Goal: Task Accomplishment & Management: Manage account settings

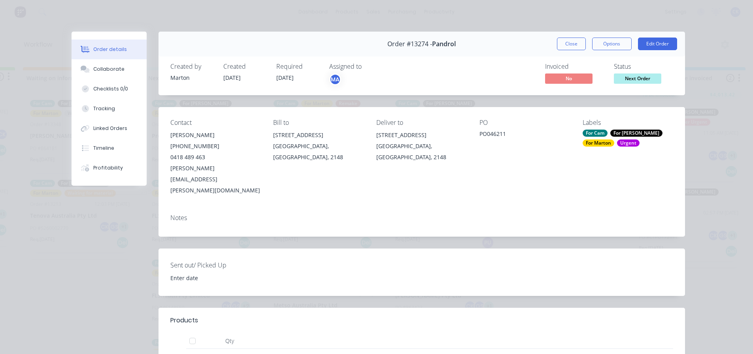
scroll to position [158, 0]
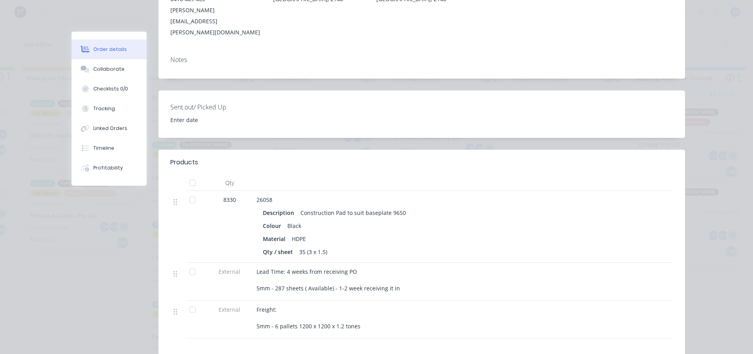
click at [180, 205] on div at bounding box center [178, 227] width 16 height 72
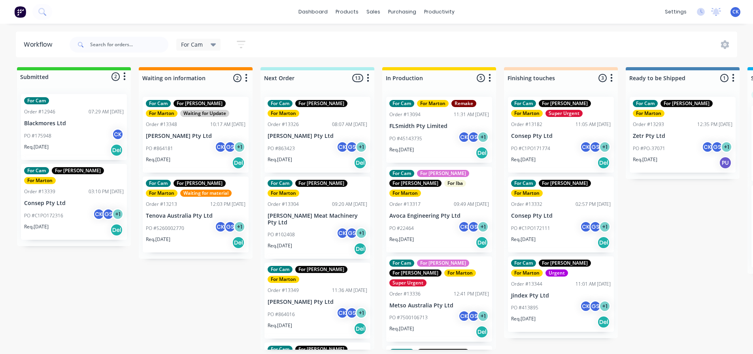
click at [168, 305] on div "Submitted 2 Status colour #32CD32 hex #32CD32 Save Cancel Summaries Total order…" at bounding box center [538, 208] width 1089 height 283
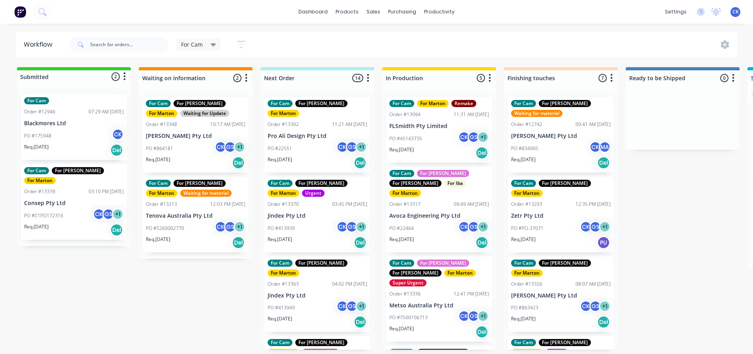
click at [419, 130] on div "For Cam For Marton Remake Order #13094 11:31 AM 09/07/25 FLSmidth Pty Limited P…" at bounding box center [439, 130] width 106 height 66
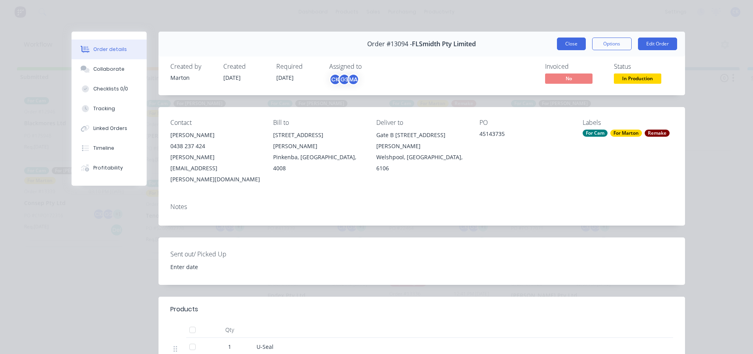
click at [566, 45] on button "Close" at bounding box center [571, 44] width 29 height 13
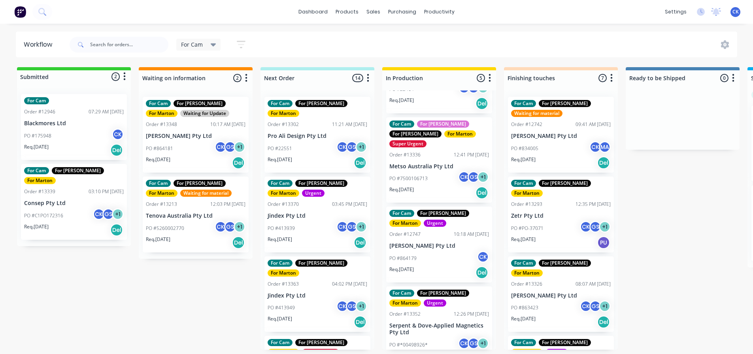
click at [316, 156] on div "Req. [DATE] Del" at bounding box center [318, 162] width 100 height 13
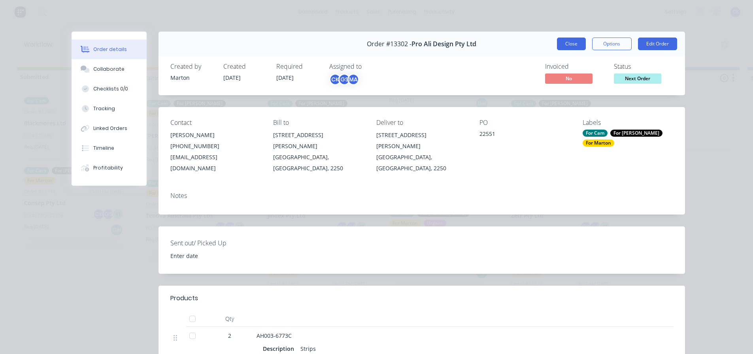
click at [564, 44] on button "Close" at bounding box center [571, 44] width 29 height 13
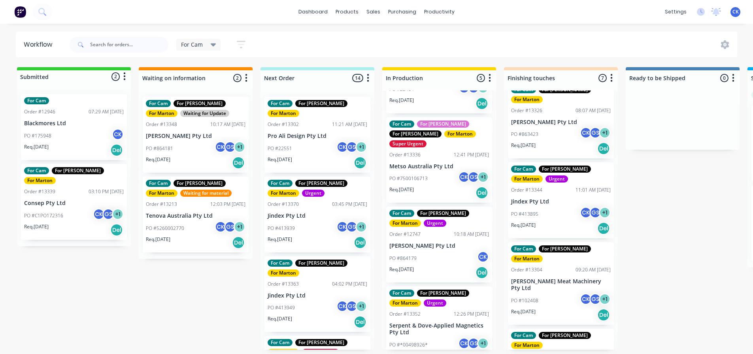
scroll to position [134, 0]
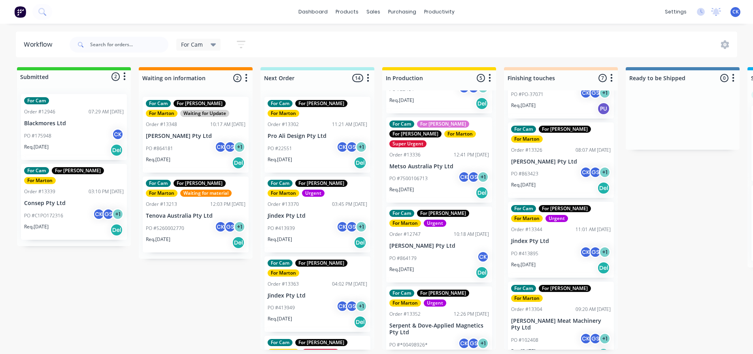
click at [548, 246] on div "PO #413895 CK GS + 1" at bounding box center [561, 253] width 100 height 15
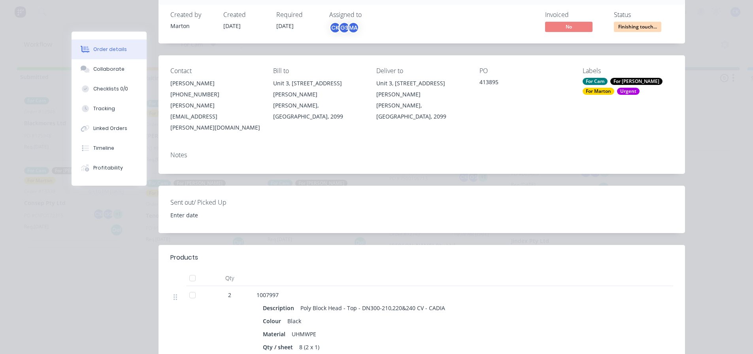
scroll to position [0, 0]
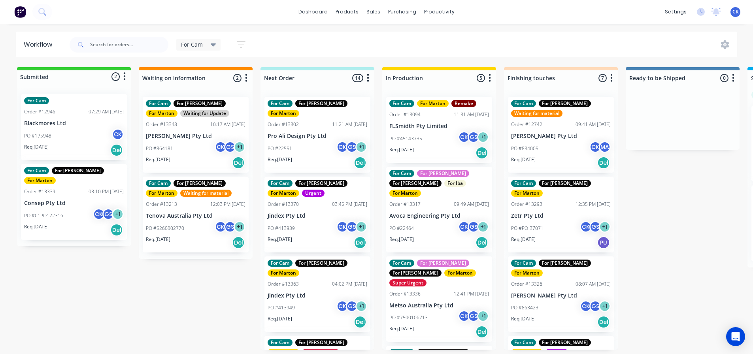
click at [314, 144] on div "PO #22551 CK GS + 1" at bounding box center [318, 148] width 100 height 15
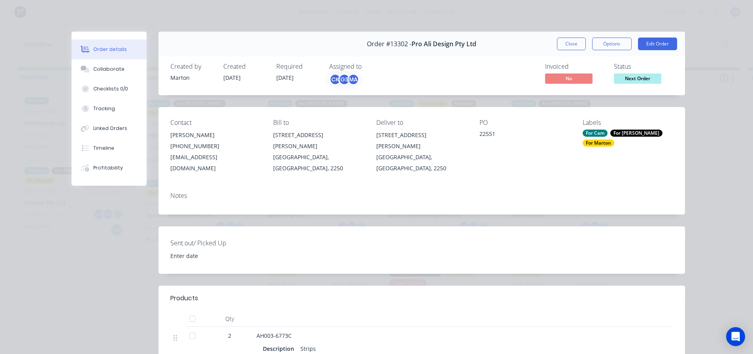
click at [574, 37] on div "Order #13302 - Pro Ali Design Pty Ltd Close Options Edit Order" at bounding box center [421, 44] width 526 height 25
drag, startPoint x: 571, startPoint y: 42, endPoint x: 567, endPoint y: 47, distance: 5.4
click at [570, 43] on button "Close" at bounding box center [571, 44] width 29 height 13
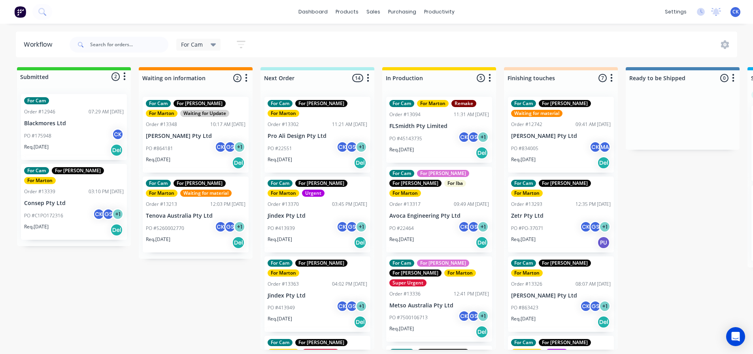
click at [316, 221] on div "PO #413939 CK GS + 1" at bounding box center [318, 228] width 100 height 15
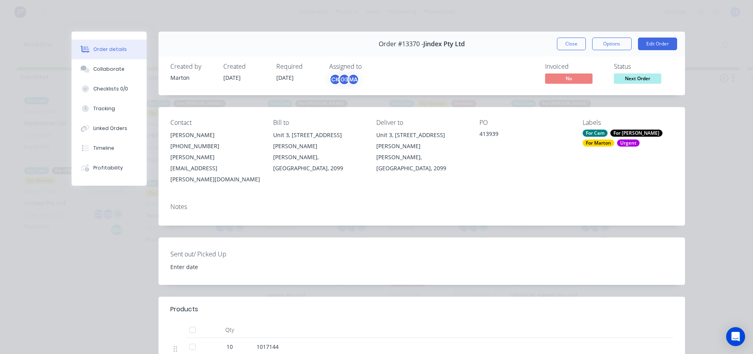
drag, startPoint x: 567, startPoint y: 44, endPoint x: 551, endPoint y: 47, distance: 16.1
click at [567, 44] on button "Close" at bounding box center [571, 44] width 29 height 13
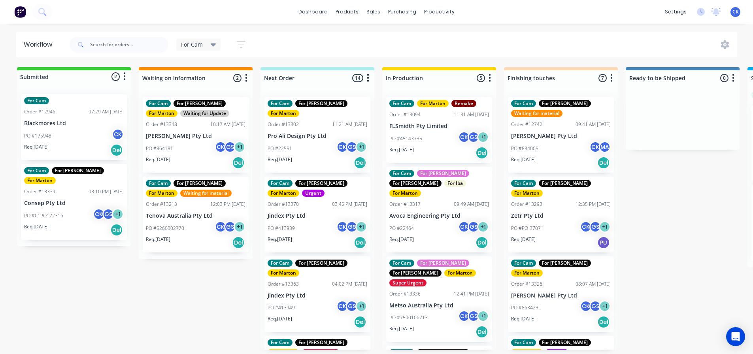
click at [321, 141] on div "PO #22551 CK GS + 1" at bounding box center [318, 148] width 100 height 15
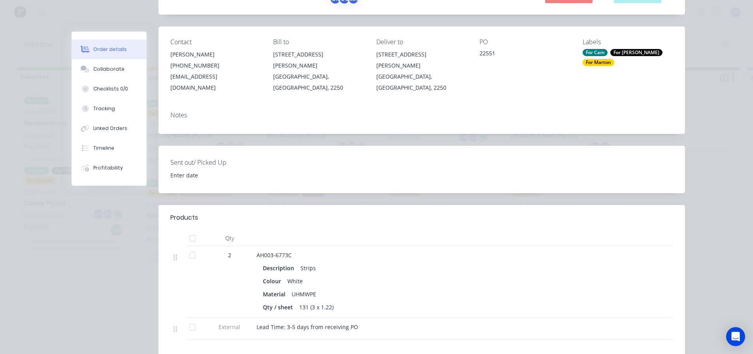
scroll to position [158, 0]
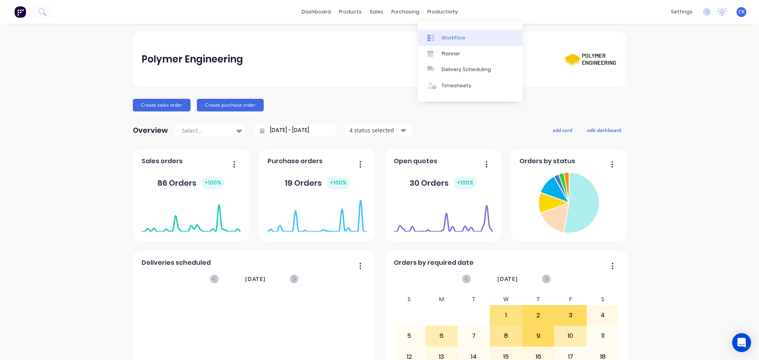
click at [437, 32] on link "Workflow" at bounding box center [470, 38] width 105 height 16
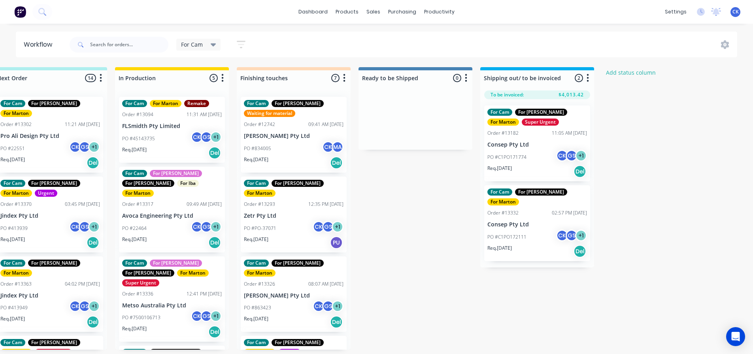
scroll to position [0, 268]
click at [304, 147] on div "PO #834005 CK MA" at bounding box center [293, 148] width 100 height 15
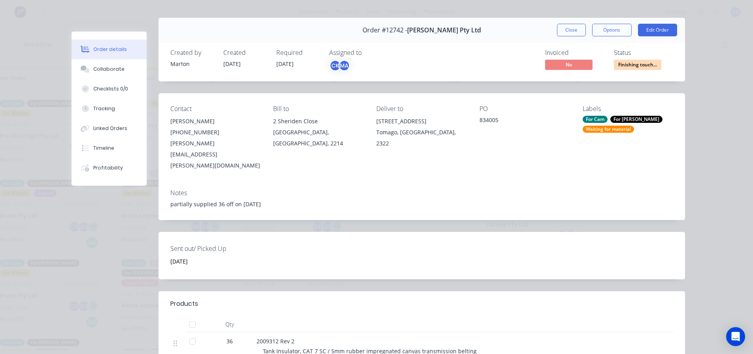
scroll to position [0, 0]
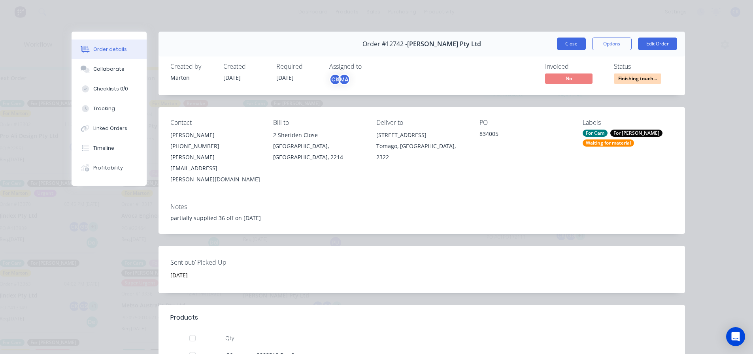
click at [562, 43] on button "Close" at bounding box center [571, 44] width 29 height 13
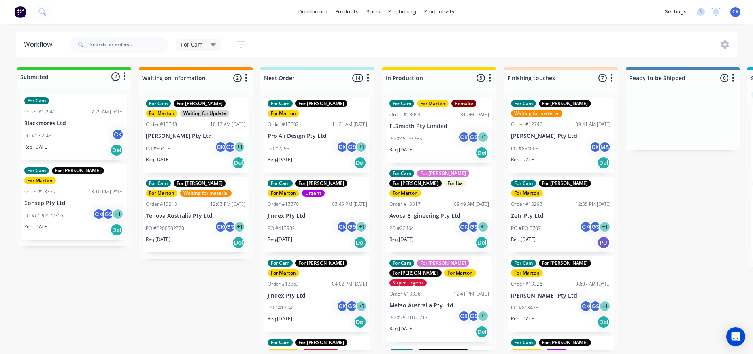
click at [322, 156] on div "Req. [DATE] Del" at bounding box center [318, 162] width 100 height 13
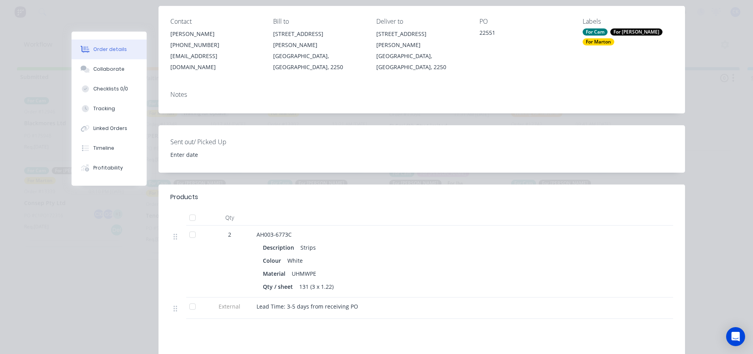
scroll to position [158, 0]
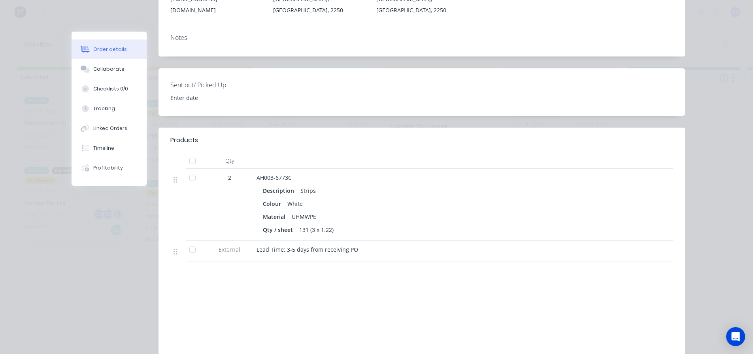
drag, startPoint x: 475, startPoint y: 182, endPoint x: 467, endPoint y: 181, distance: 8.0
click at [475, 185] on div "Description Strips" at bounding box center [411, 190] width 297 height 11
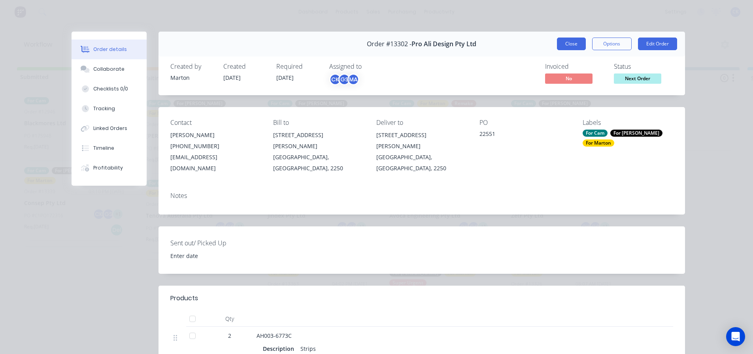
click at [573, 48] on button "Close" at bounding box center [571, 44] width 29 height 13
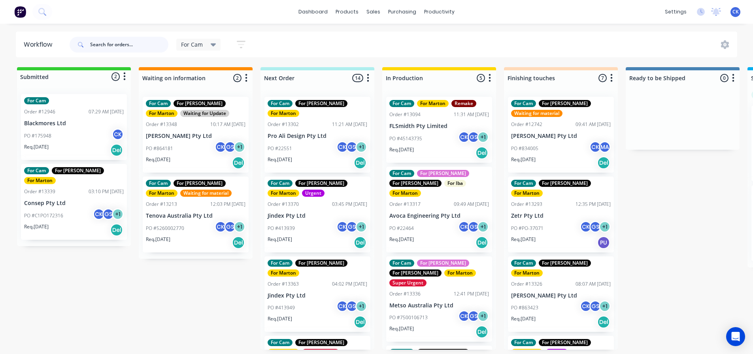
click at [98, 47] on input "text" at bounding box center [129, 45] width 78 height 16
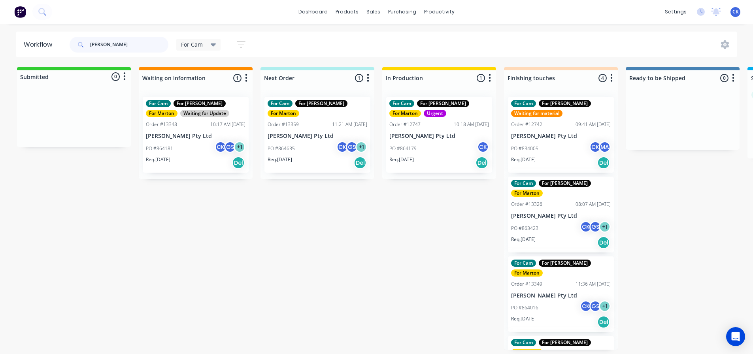
type input "[PERSON_NAME]"
click at [322, 141] on div "PO #864635 CK GS + 1" at bounding box center [318, 148] width 100 height 15
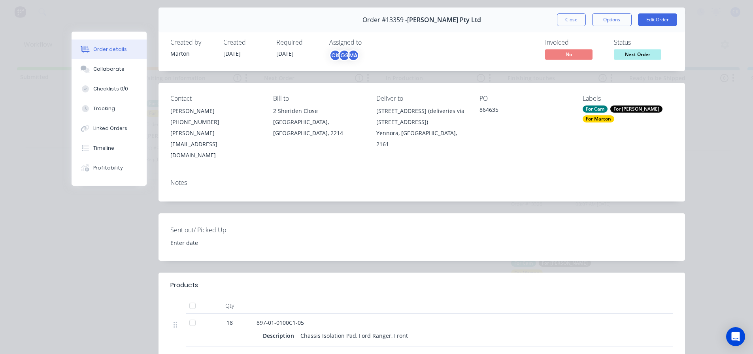
scroll to position [119, 0]
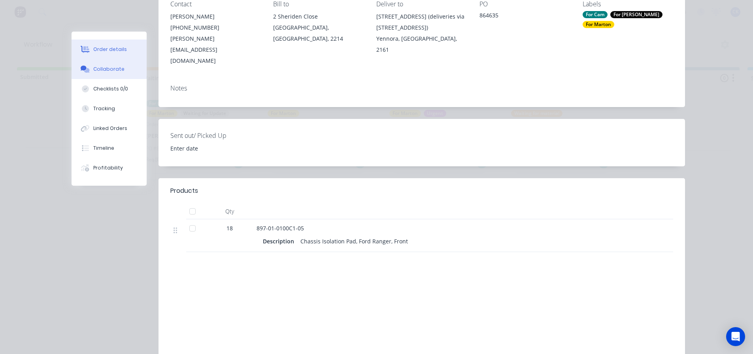
click at [111, 65] on button "Collaborate" at bounding box center [109, 69] width 75 height 20
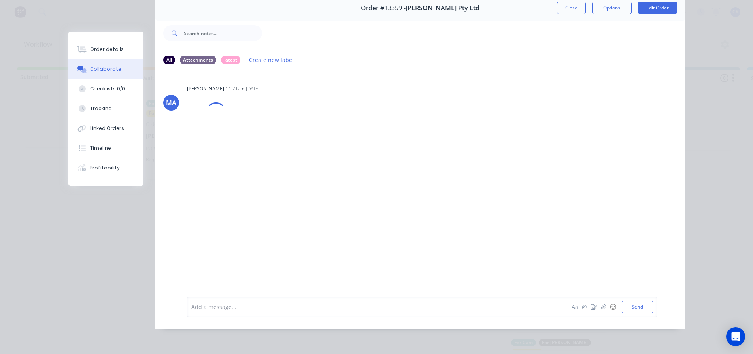
scroll to position [0, 0]
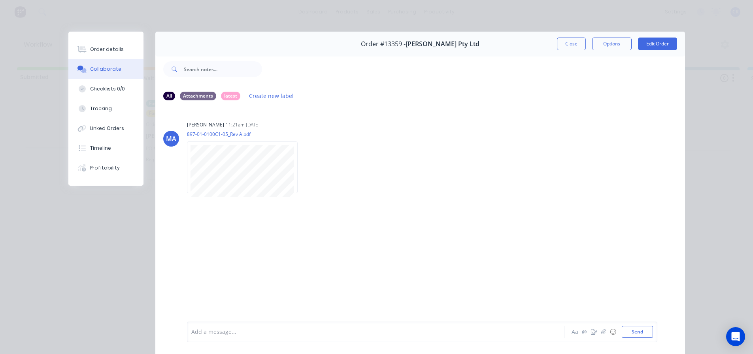
click at [548, 43] on div "Order #13359 - [PERSON_NAME] Pty Ltd Close Options Edit Order" at bounding box center [420, 44] width 530 height 25
click at [559, 41] on button "Close" at bounding box center [571, 44] width 29 height 13
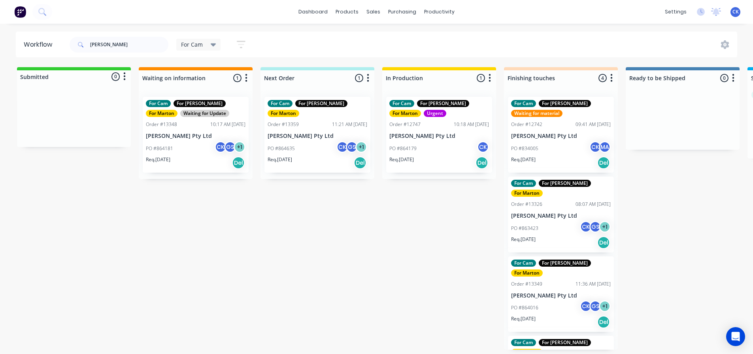
click at [187, 168] on div "Req. [DATE] Del" at bounding box center [196, 162] width 100 height 13
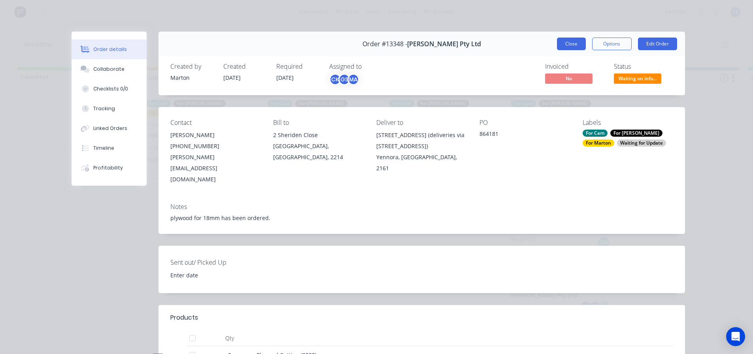
click at [559, 46] on button "Close" at bounding box center [571, 44] width 29 height 13
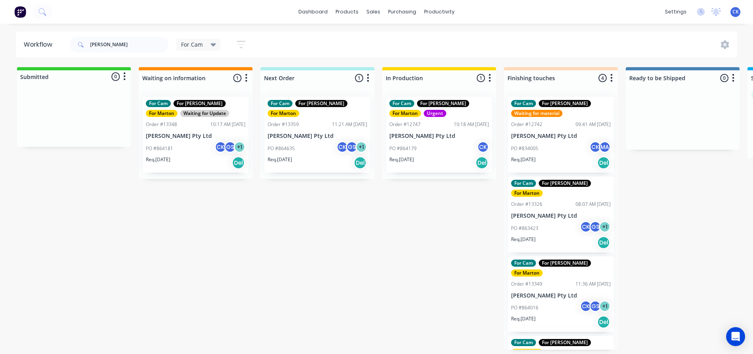
click at [182, 162] on div "Req. [DATE] Del" at bounding box center [196, 162] width 100 height 13
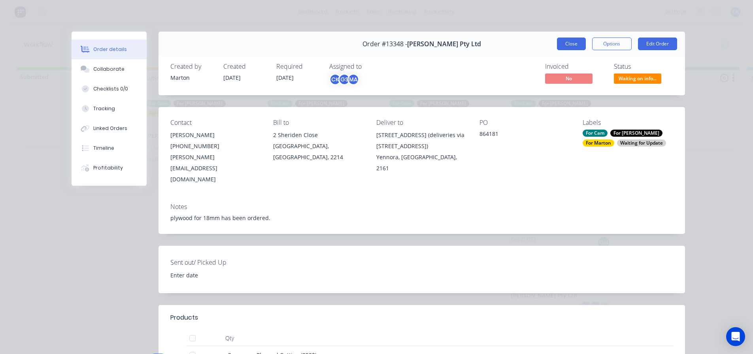
click at [573, 45] on button "Close" at bounding box center [571, 44] width 29 height 13
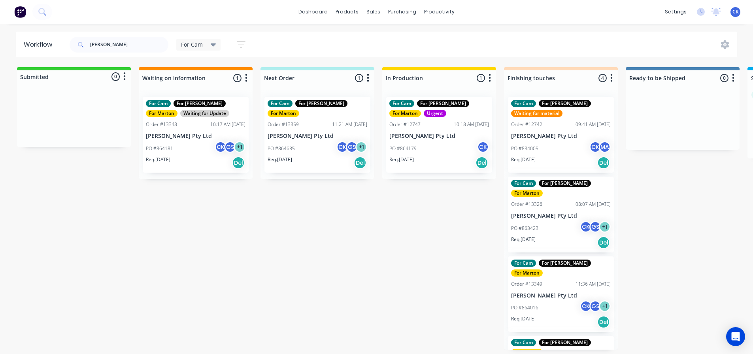
click at [452, 149] on div "PO #864179 CK" at bounding box center [439, 148] width 100 height 15
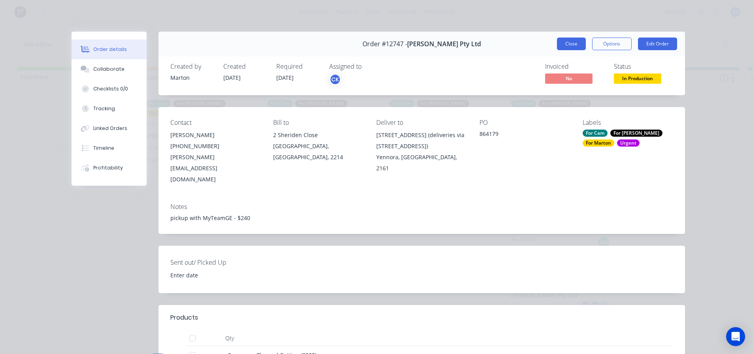
click at [573, 43] on button "Close" at bounding box center [571, 44] width 29 height 13
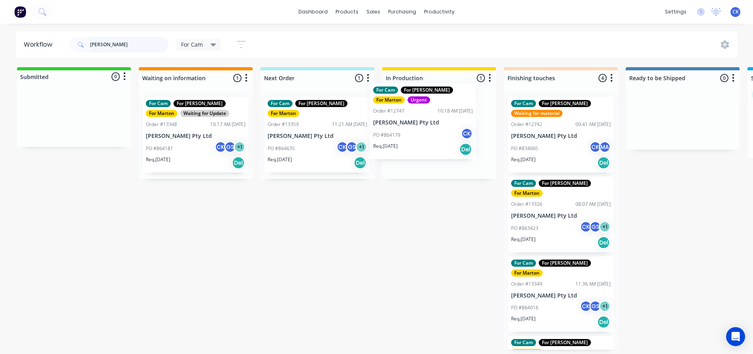
drag, startPoint x: 448, startPoint y: 153, endPoint x: 432, endPoint y: 145, distance: 18.0
click at [432, 145] on div "For Cam For [PERSON_NAME] For [PERSON_NAME] Order #12747 10:18 AM [DATE] [PERSO…" at bounding box center [439, 134] width 114 height 89
